Goal: Check status: Check status

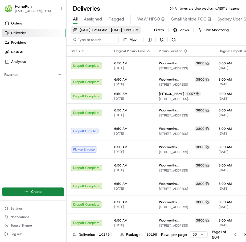
click at [115, 30] on span "[DATE] 12:00 AM - [DATE] 11:59 PM" at bounding box center [109, 30] width 59 height 5
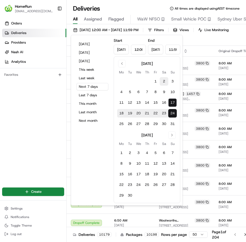
drag, startPoint x: 155, startPoint y: 81, endPoint x: 160, endPoint y: 85, distance: 6.1
click at [155, 81] on button "1" at bounding box center [155, 81] width 9 height 9
type input "[DATE]"
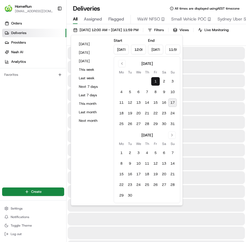
click at [174, 102] on button "17" at bounding box center [172, 102] width 9 height 9
type input "[DATE]"
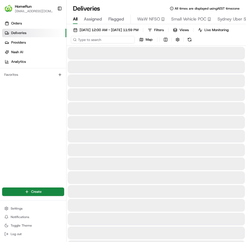
click at [105, 43] on input at bounding box center [103, 39] width 64 height 7
paste input "265022970"
type input "265022970"
click at [191, 43] on div "[DATE] 12:00 AM - [DATE] 11:59 PM Filters Views Live Monitoring 265022970 Map" at bounding box center [155, 35] width 179 height 19
click at [174, 43] on button at bounding box center [173, 39] width 7 height 7
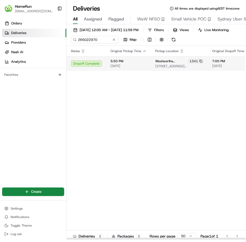
click at [132, 68] on span "[DATE]" at bounding box center [128, 66] width 36 height 4
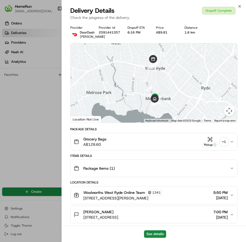
click at [225, 142] on div "+ 1" at bounding box center [223, 141] width 7 height 7
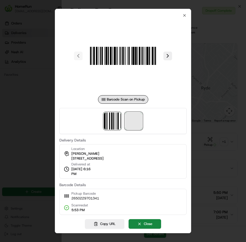
click at [140, 121] on span at bounding box center [133, 120] width 17 height 17
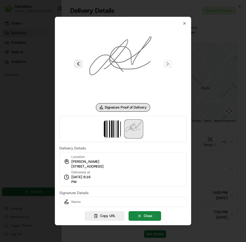
click at [46, 76] on div at bounding box center [123, 121] width 246 height 242
